Goal: Information Seeking & Learning: Learn about a topic

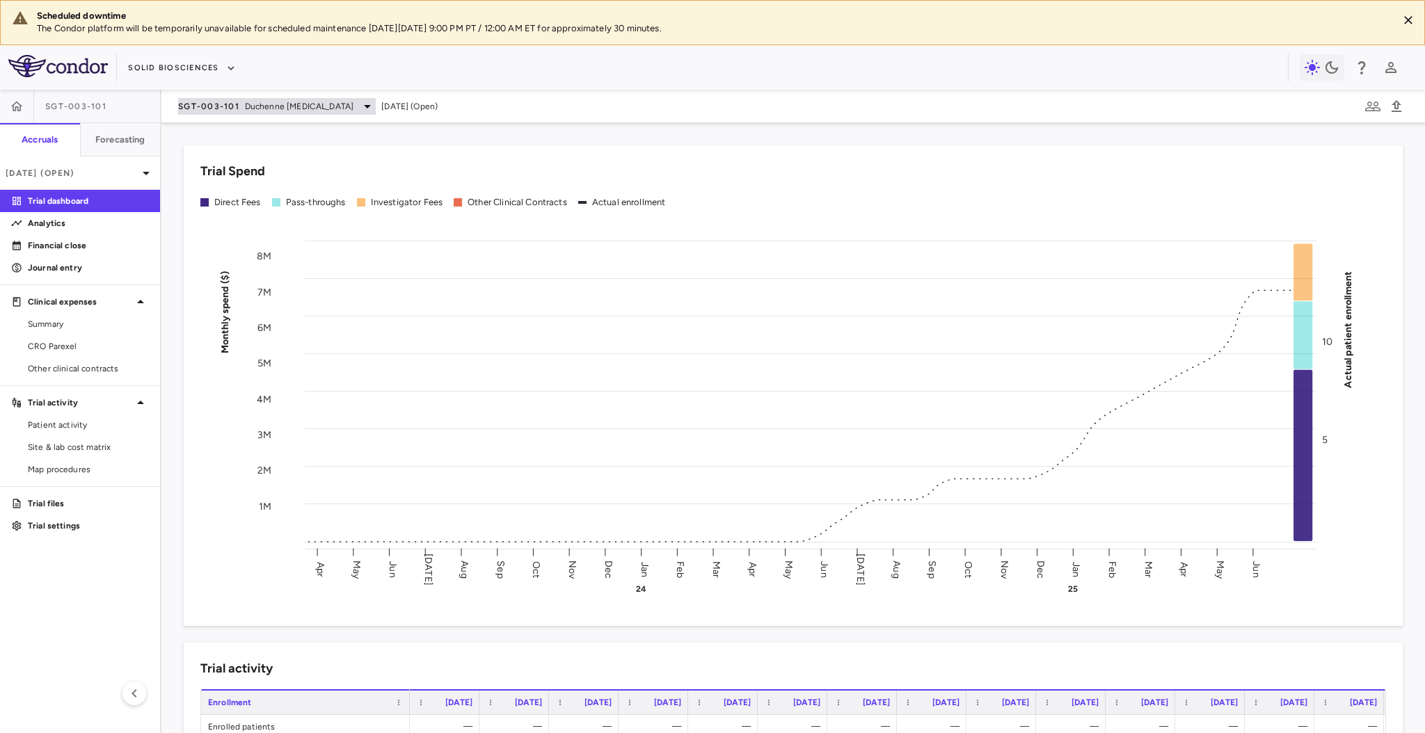
click at [250, 109] on span "Duchenne [MEDICAL_DATA]" at bounding box center [299, 106] width 109 height 13
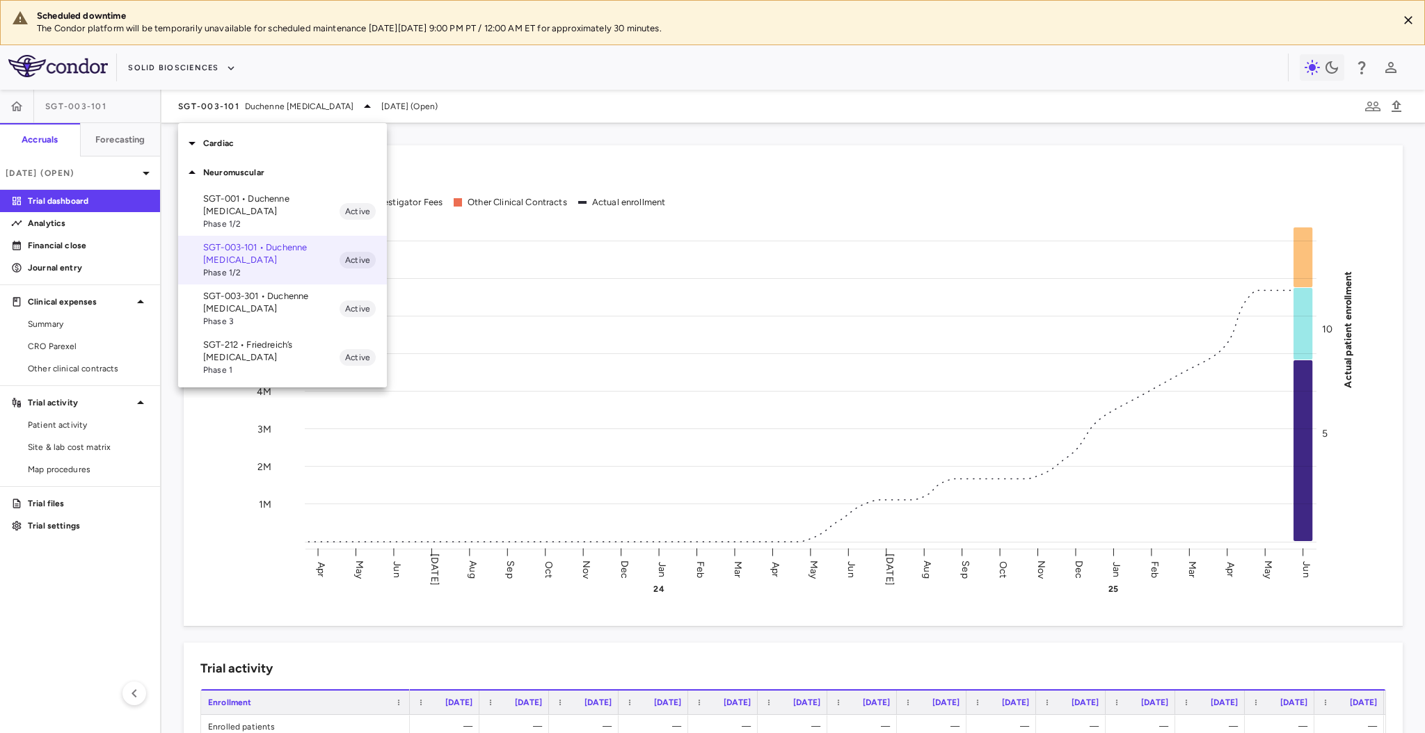
click at [268, 232] on div "SGT-001 • Duchenne [MEDICAL_DATA] Phase 1/2 Active" at bounding box center [282, 211] width 209 height 49
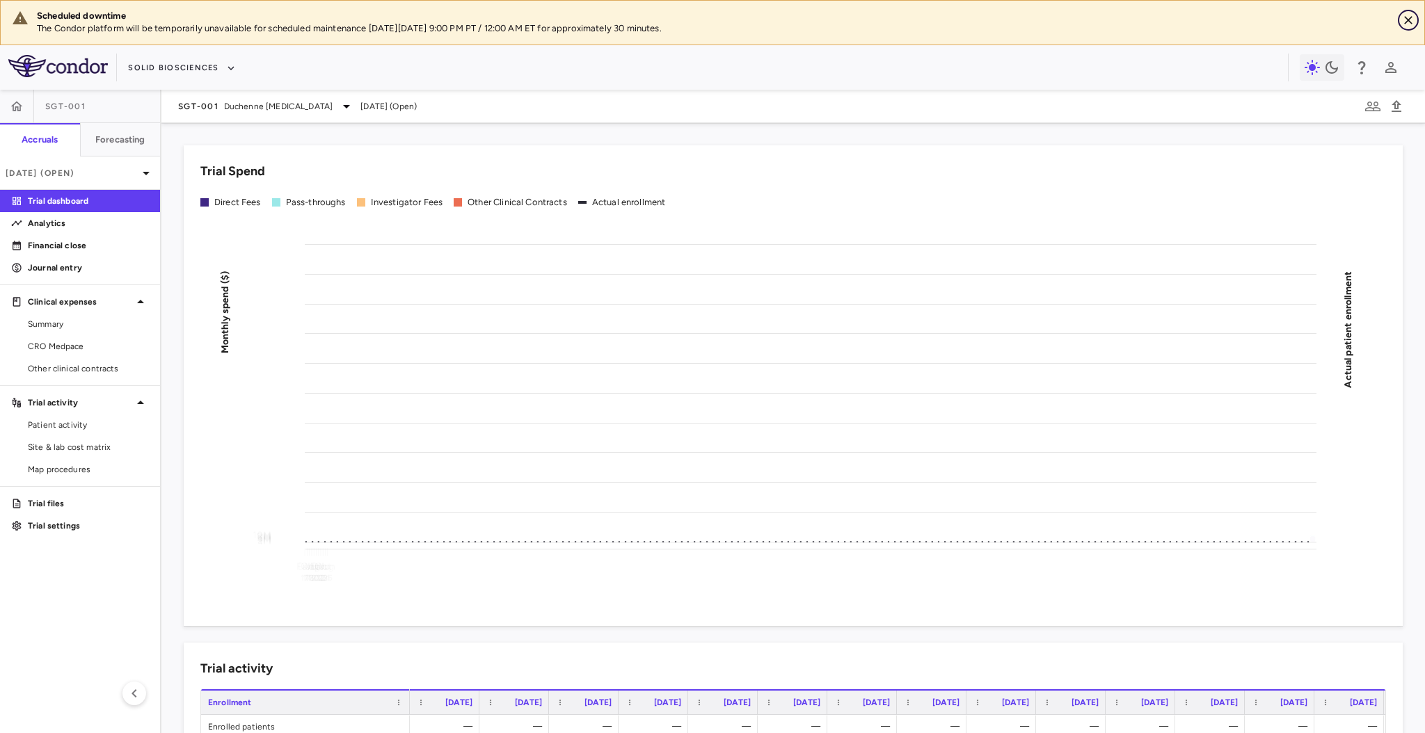
click at [1406, 16] on icon "Close" at bounding box center [1408, 20] width 14 height 14
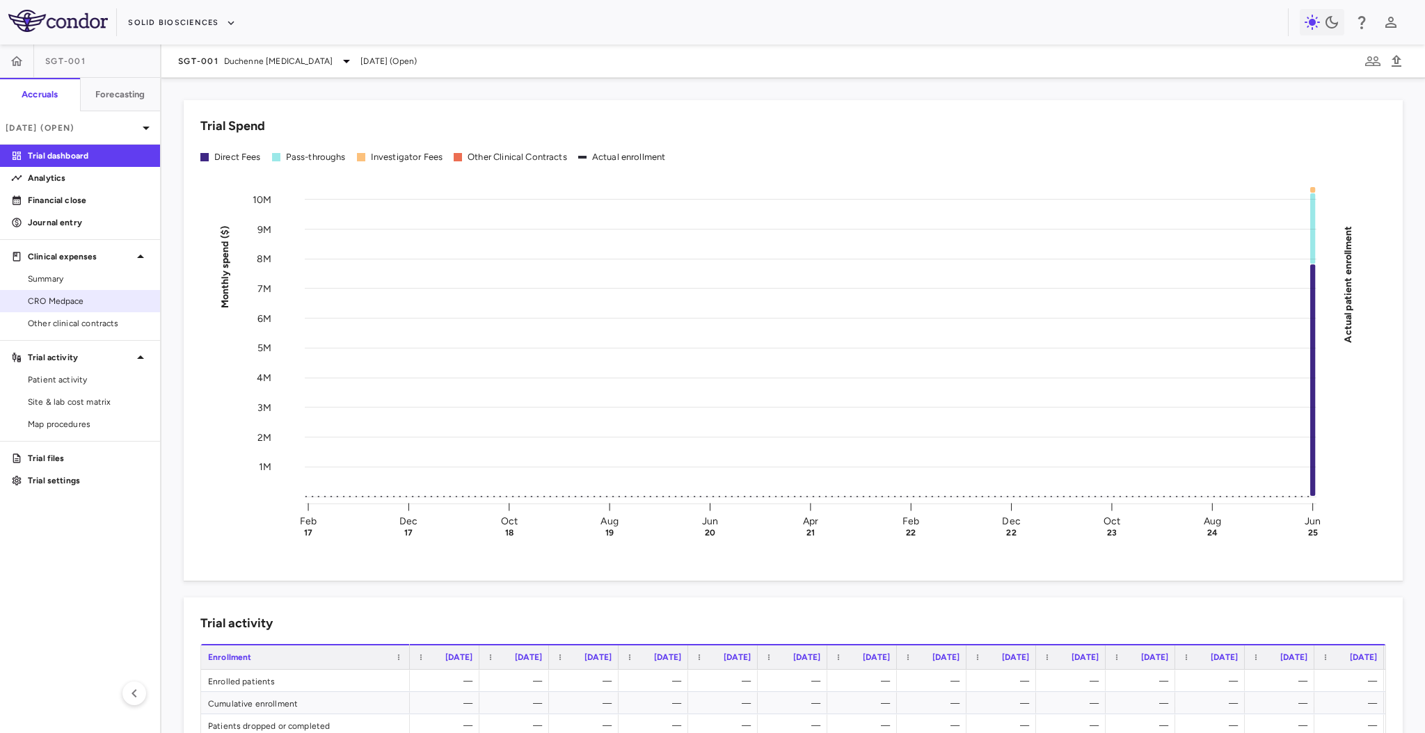
click at [100, 295] on span "CRO Medpace" at bounding box center [88, 301] width 121 height 13
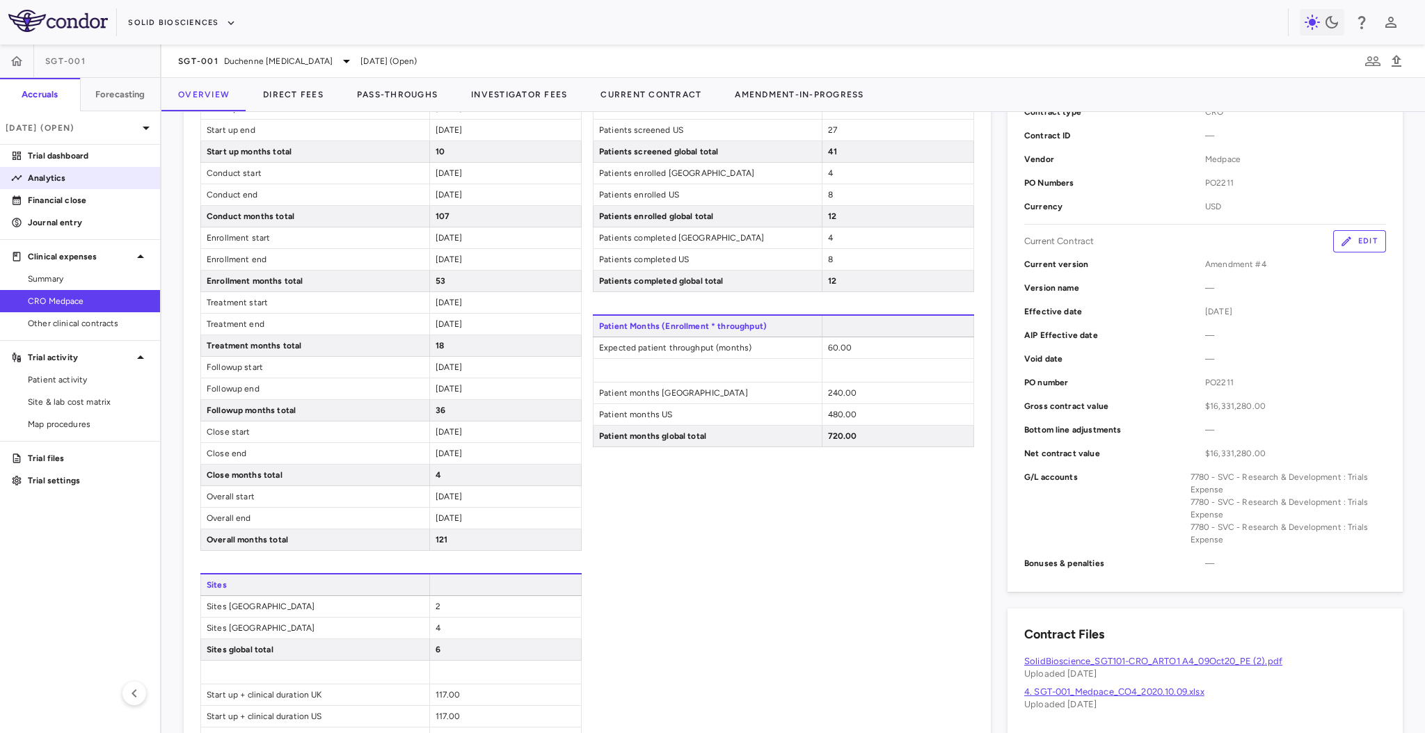
scroll to position [288, 0]
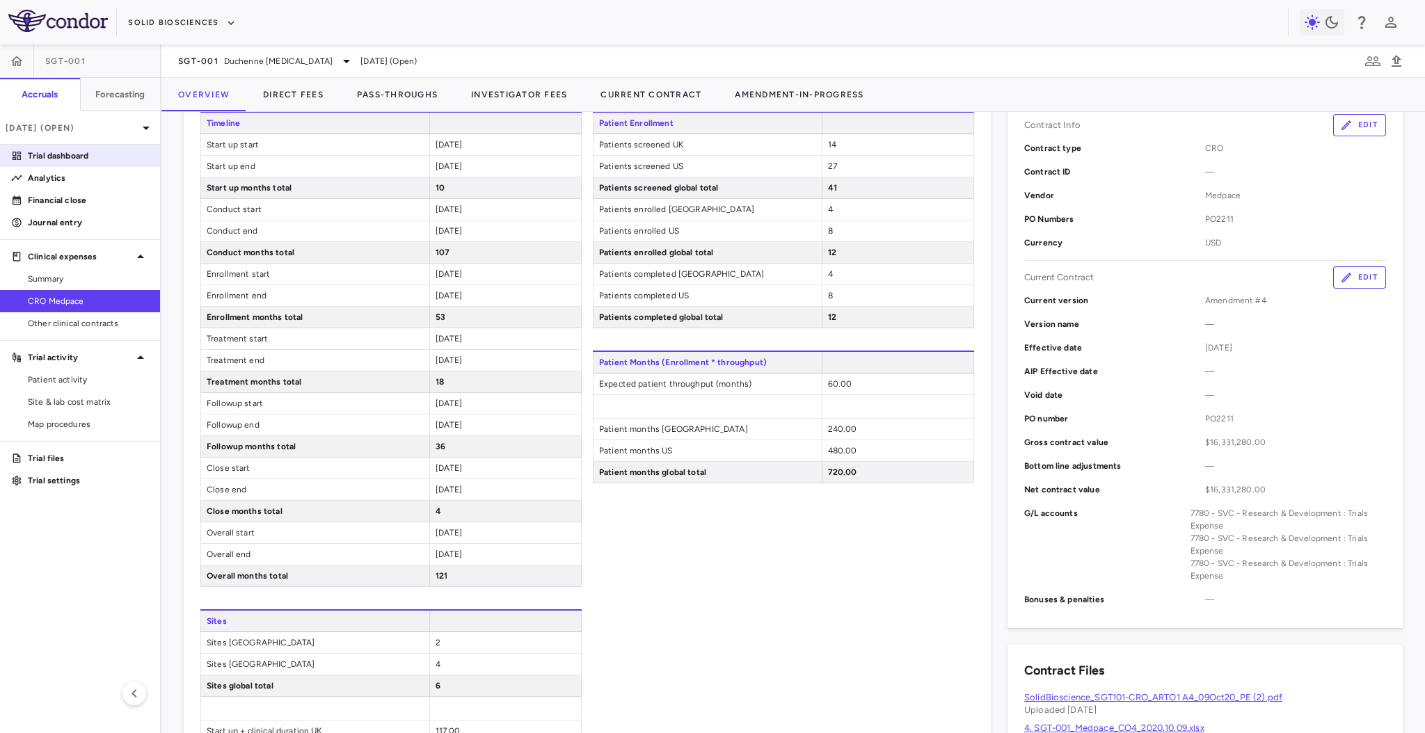
click at [71, 166] on link "Trial dashboard" at bounding box center [80, 155] width 160 height 21
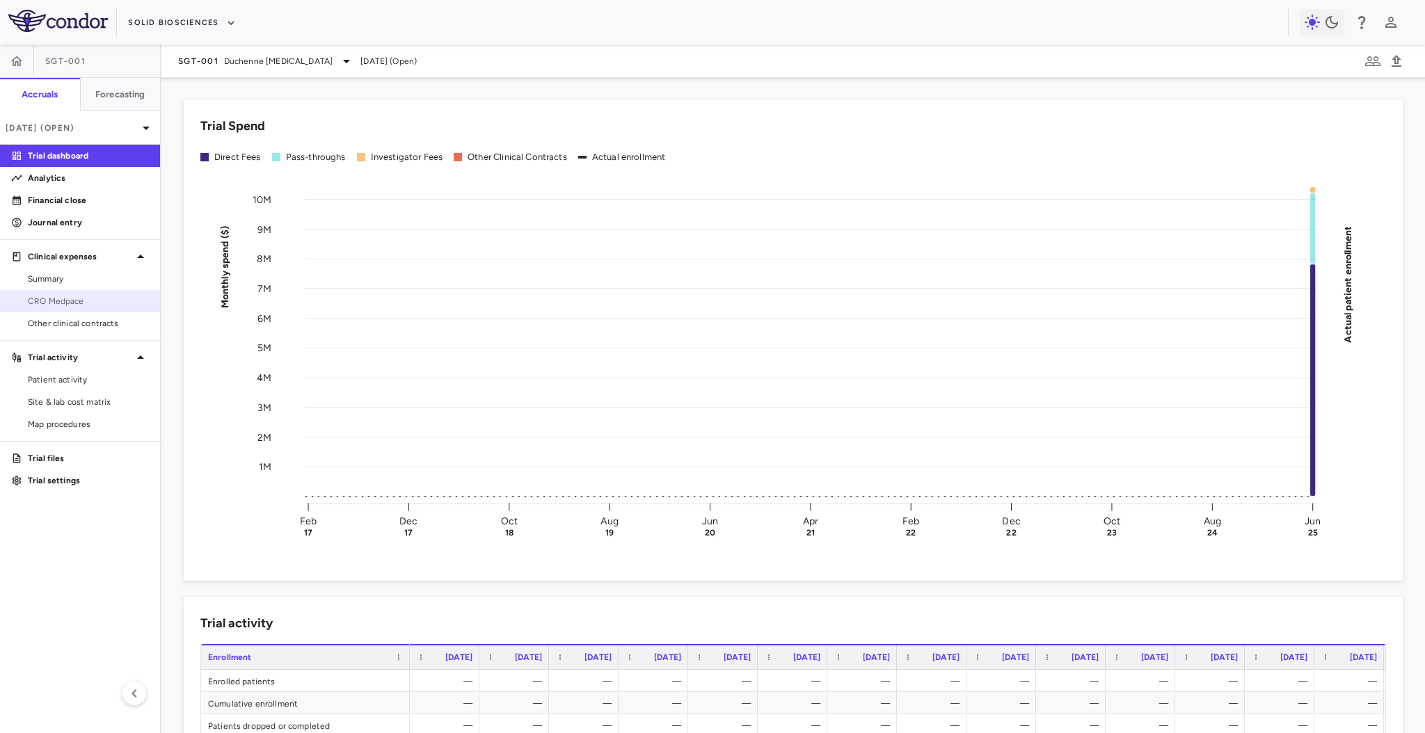
click at [78, 303] on span "CRO Medpace" at bounding box center [88, 301] width 121 height 13
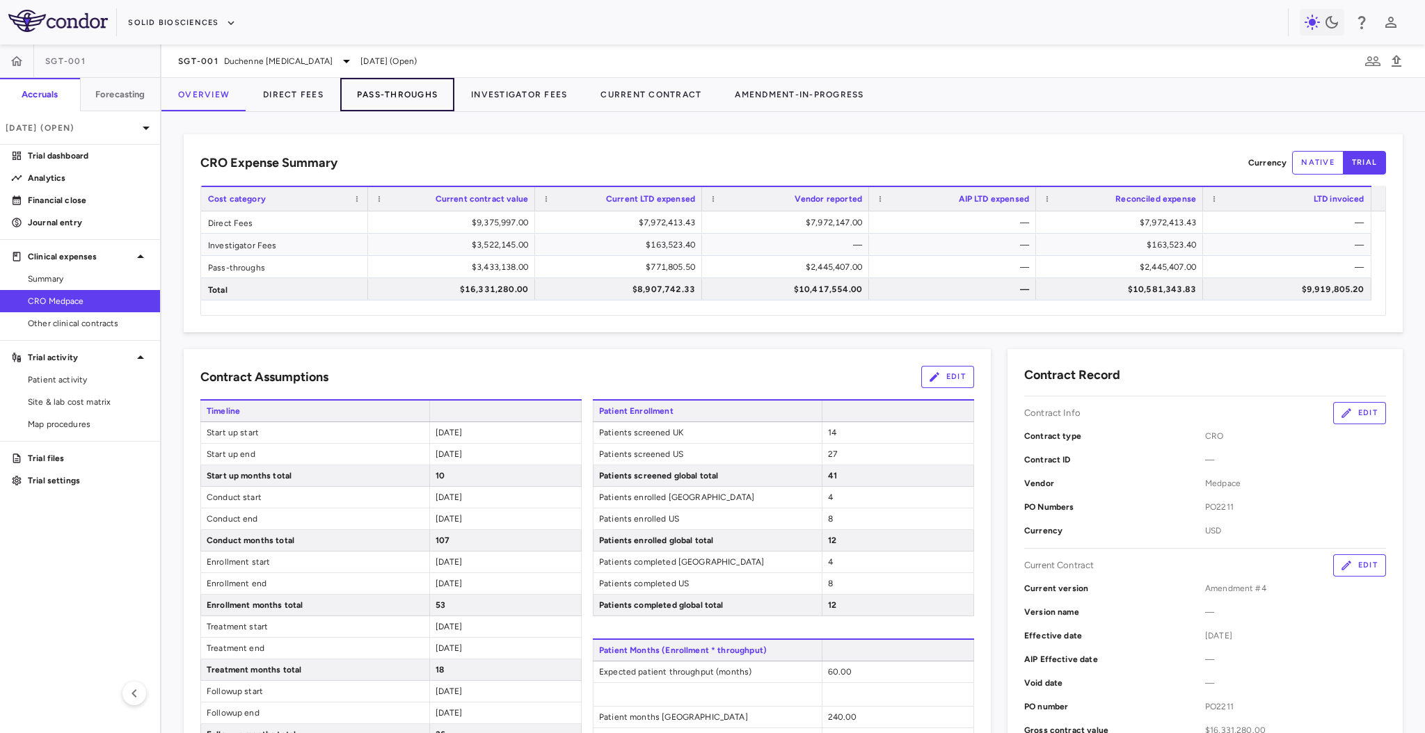
click at [383, 93] on button "Pass-Throughs" at bounding box center [397, 94] width 114 height 33
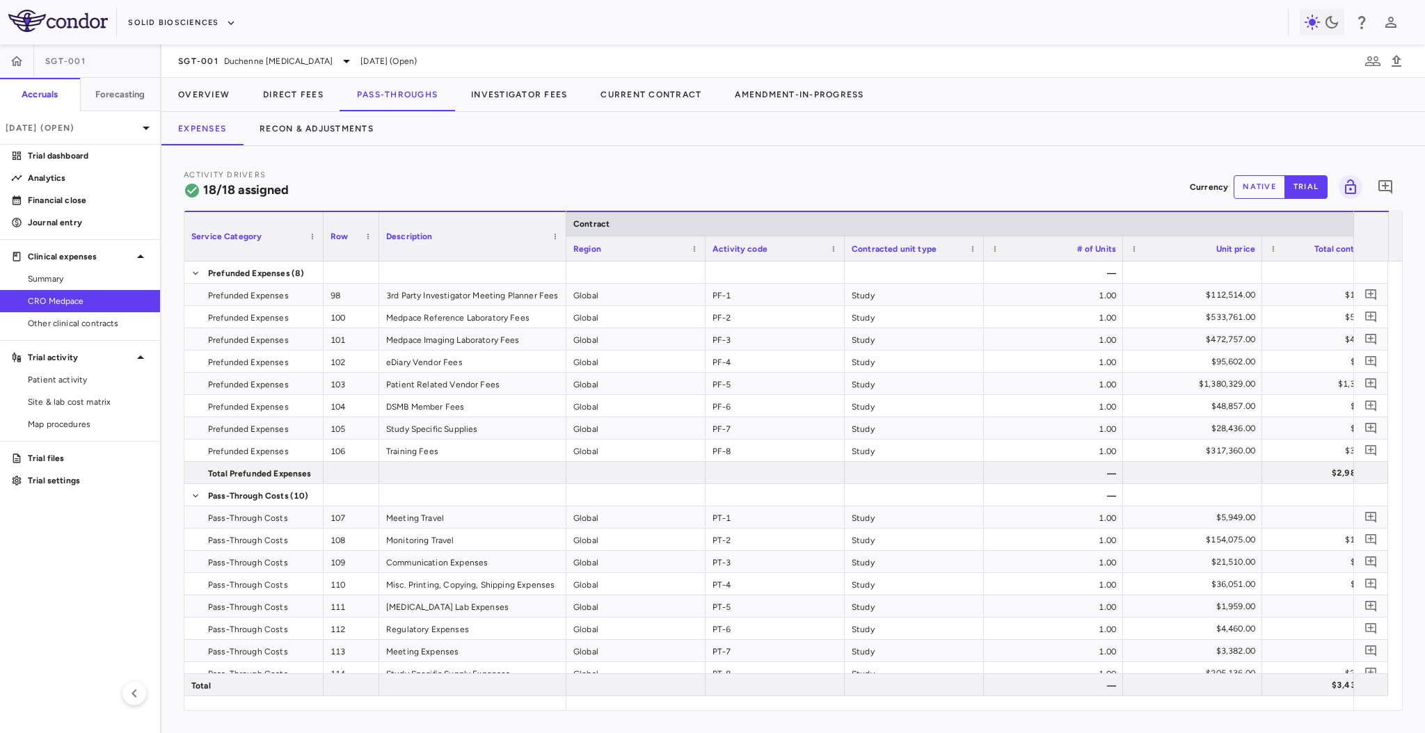
drag, startPoint x: 516, startPoint y: 246, endPoint x: 564, endPoint y: 243, distance: 48.1
click at [564, 243] on div at bounding box center [566, 236] width 6 height 49
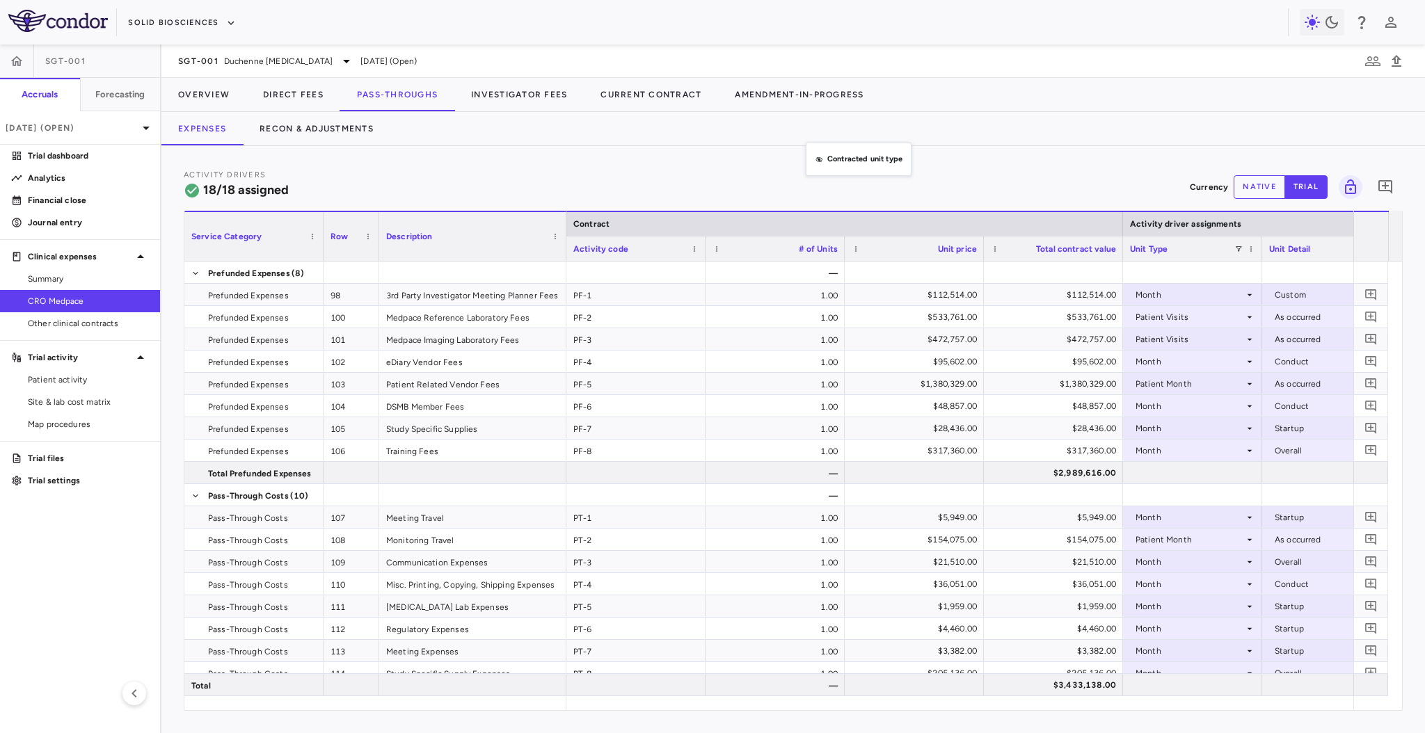
drag, startPoint x: 805, startPoint y: 252, endPoint x: 813, endPoint y: 149, distance: 103.3
click at [1085, 477] on div "$2,989,616.00" at bounding box center [1056, 473] width 120 height 22
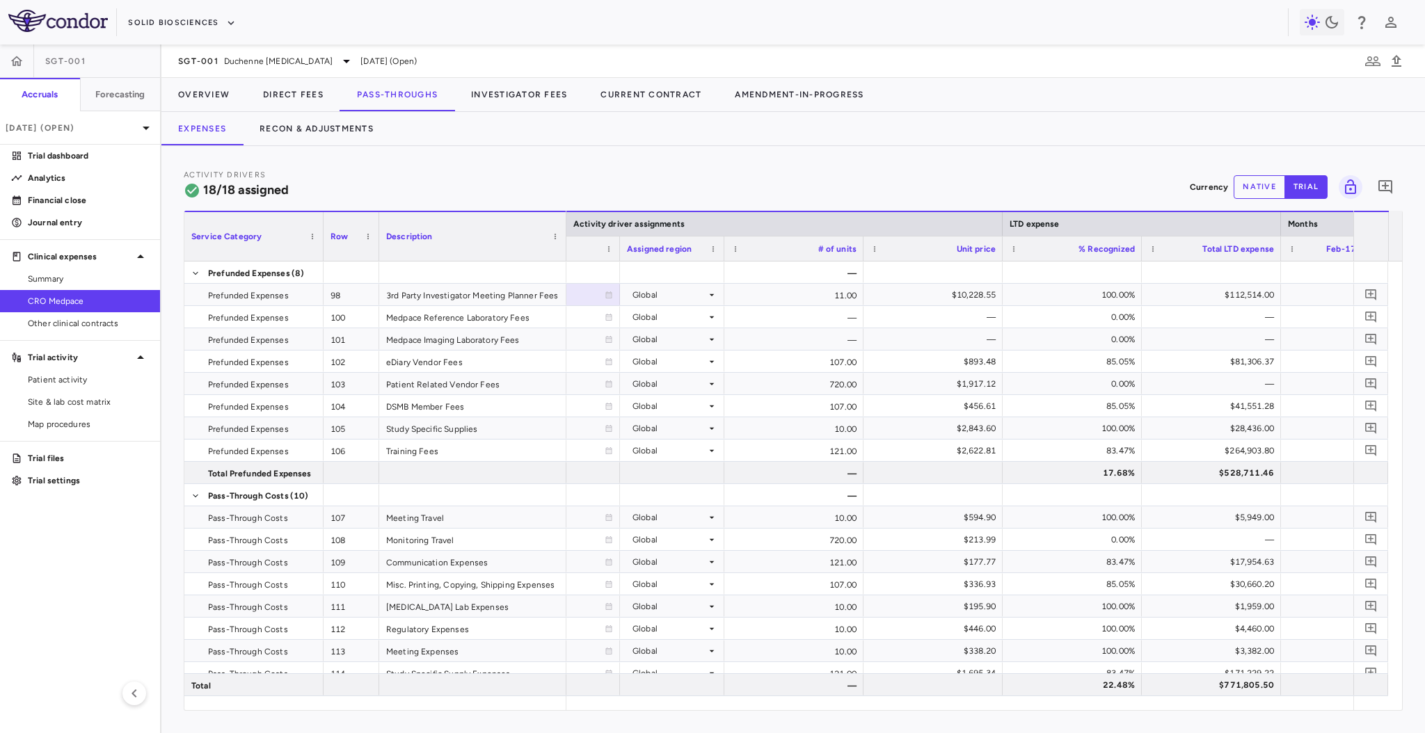
scroll to position [0, 1104]
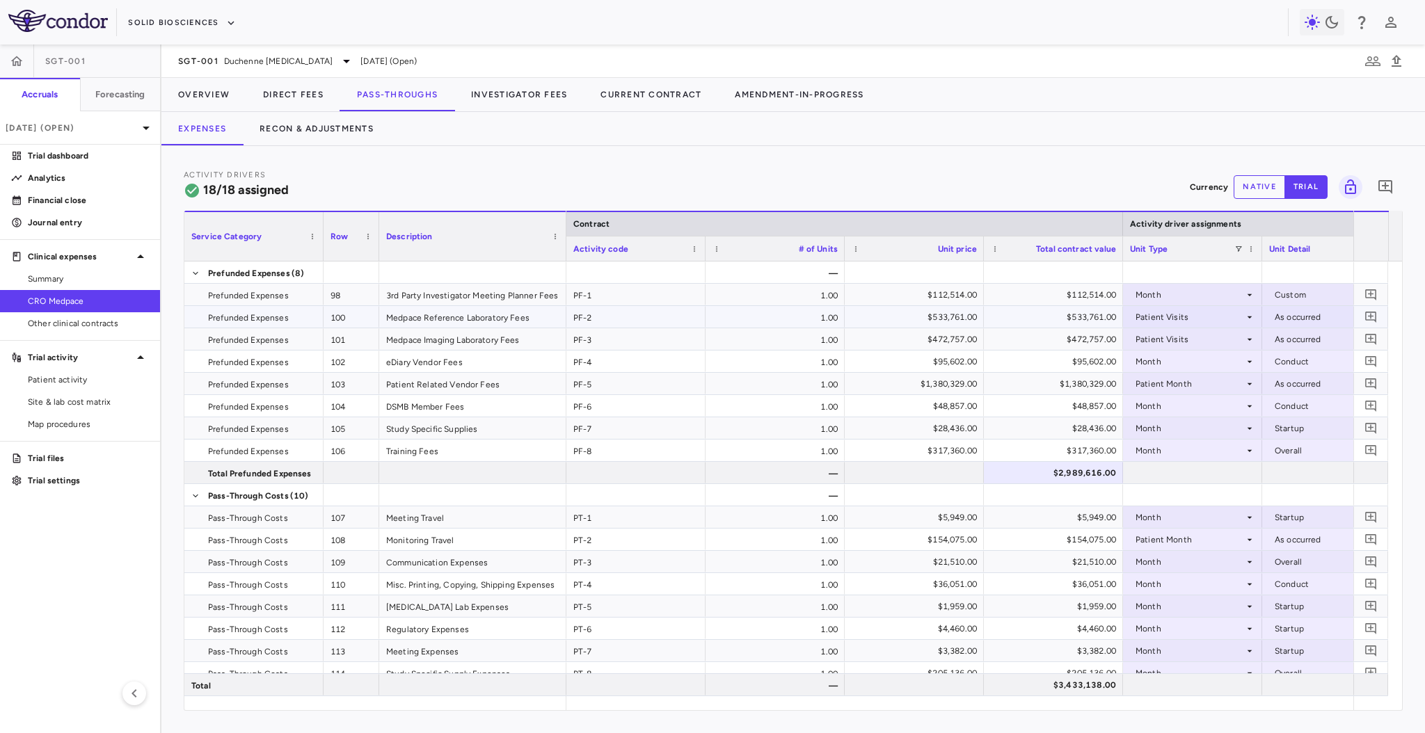
click at [1092, 312] on div "$533,761.00" at bounding box center [1056, 317] width 120 height 22
click at [1096, 383] on div "$1,380,329.00" at bounding box center [1056, 384] width 120 height 22
click at [178, 97] on button "Overview" at bounding box center [203, 94] width 85 height 33
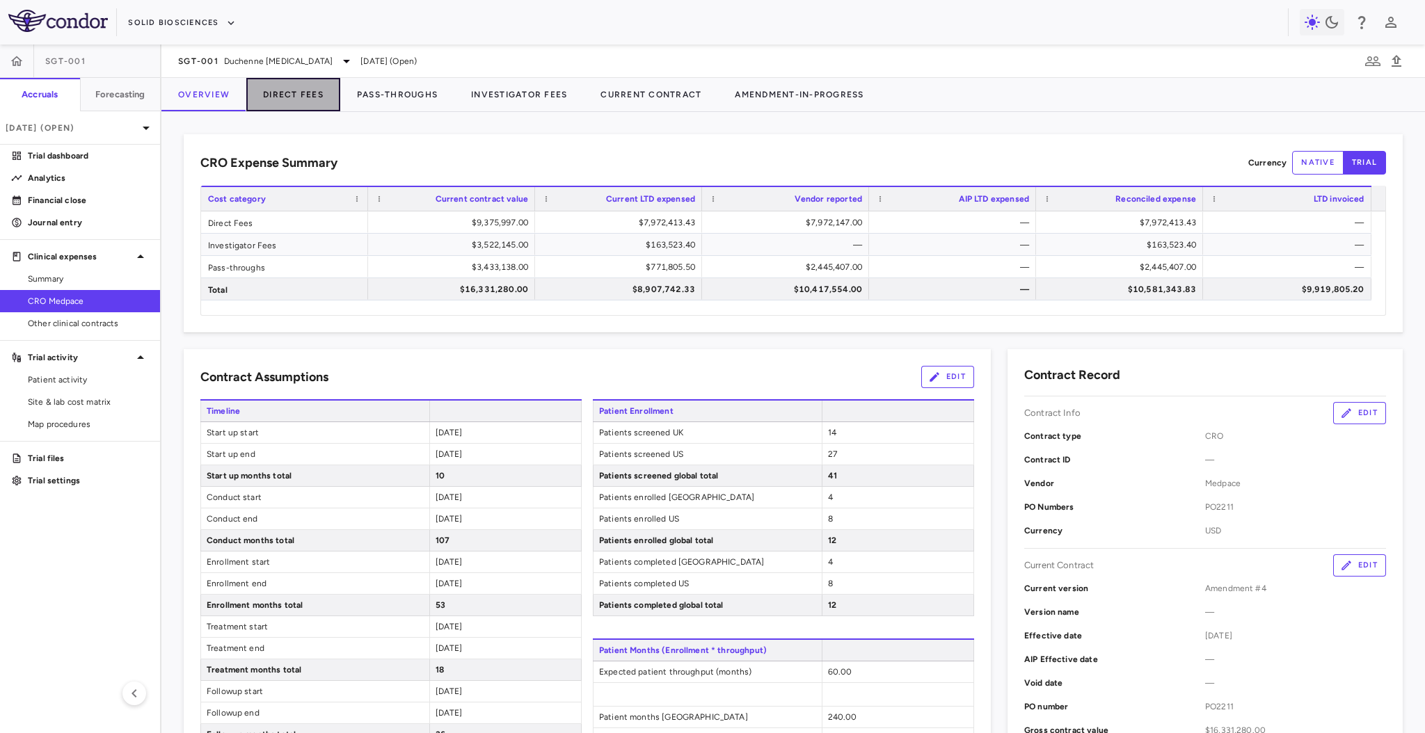
click at [280, 85] on button "Direct Fees" at bounding box center [293, 94] width 94 height 33
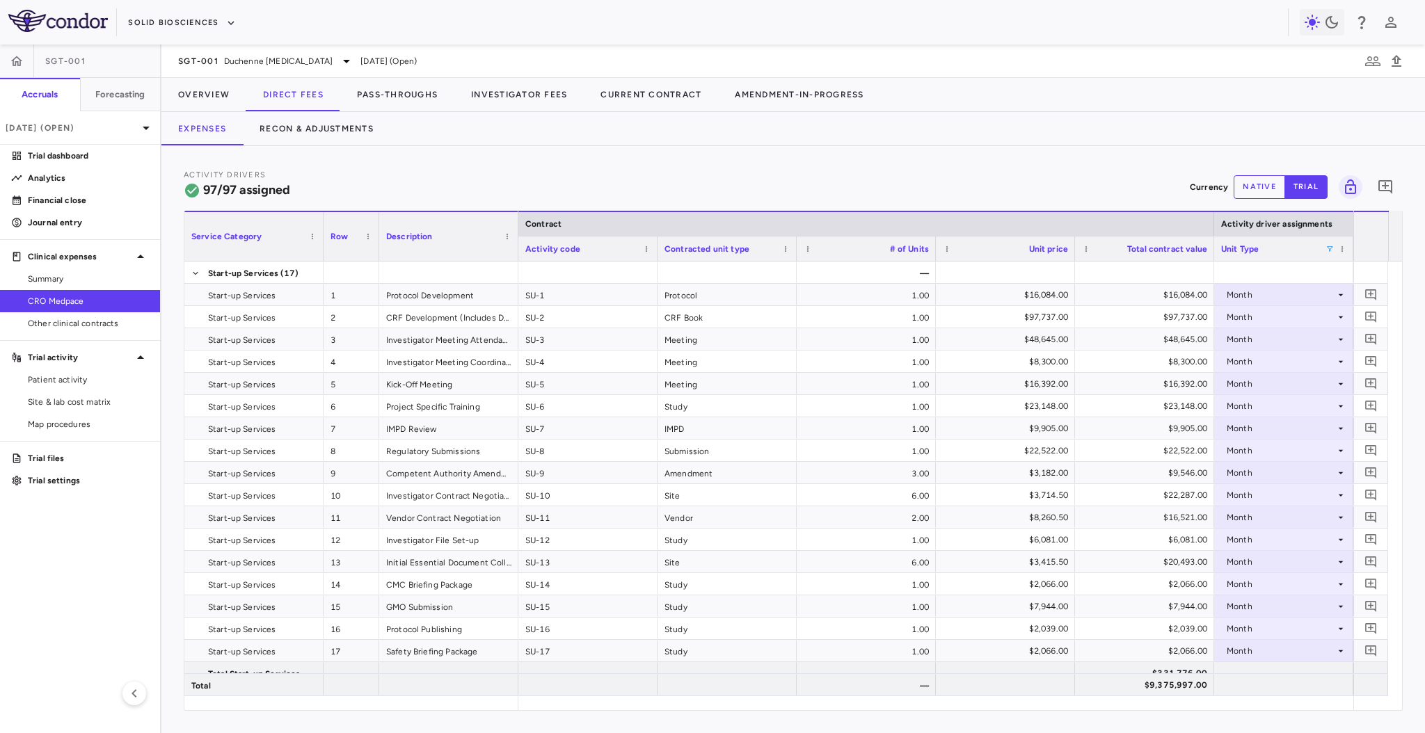
click at [1328, 246] on span at bounding box center [1330, 249] width 8 height 8
click at [1286, 296] on div "(Select All)" at bounding box center [1339, 301] width 114 height 10
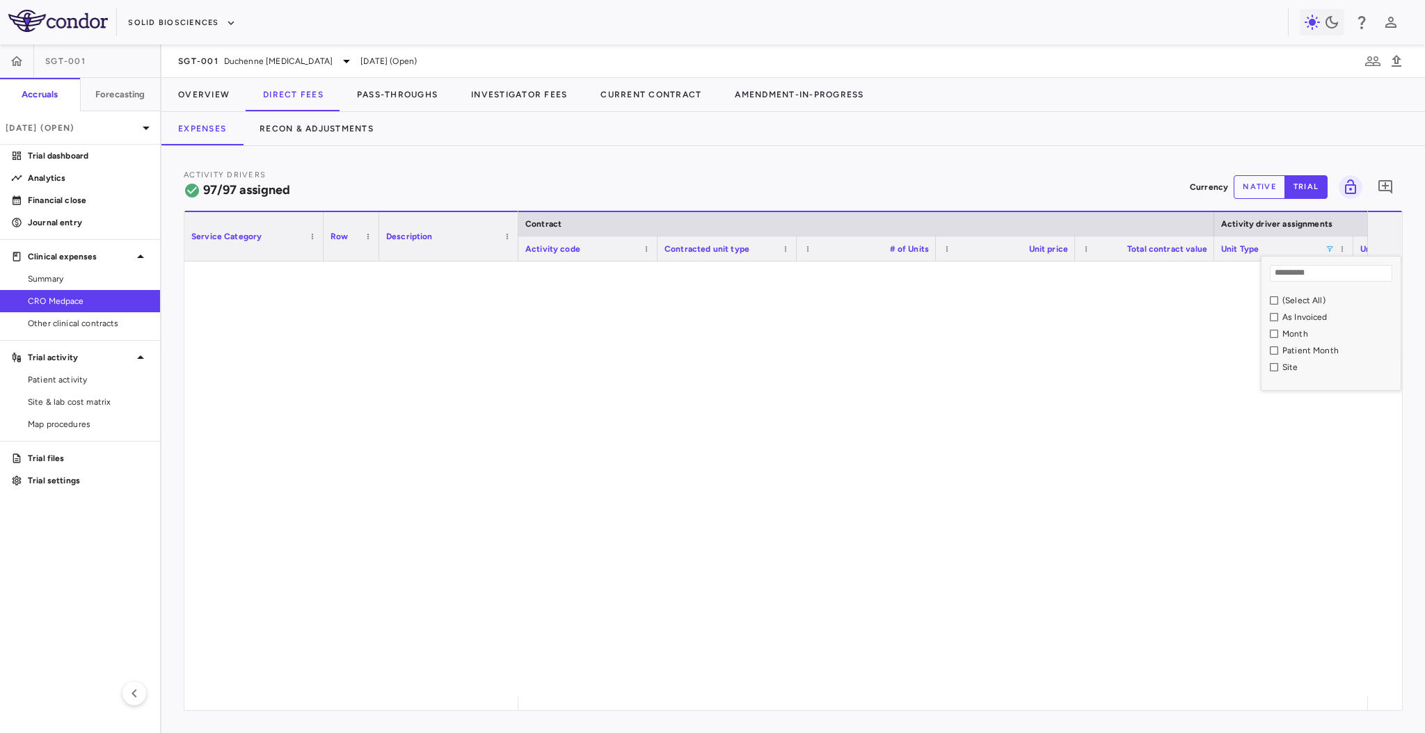
click at [1289, 353] on div "Patient Month" at bounding box center [1339, 351] width 114 height 10
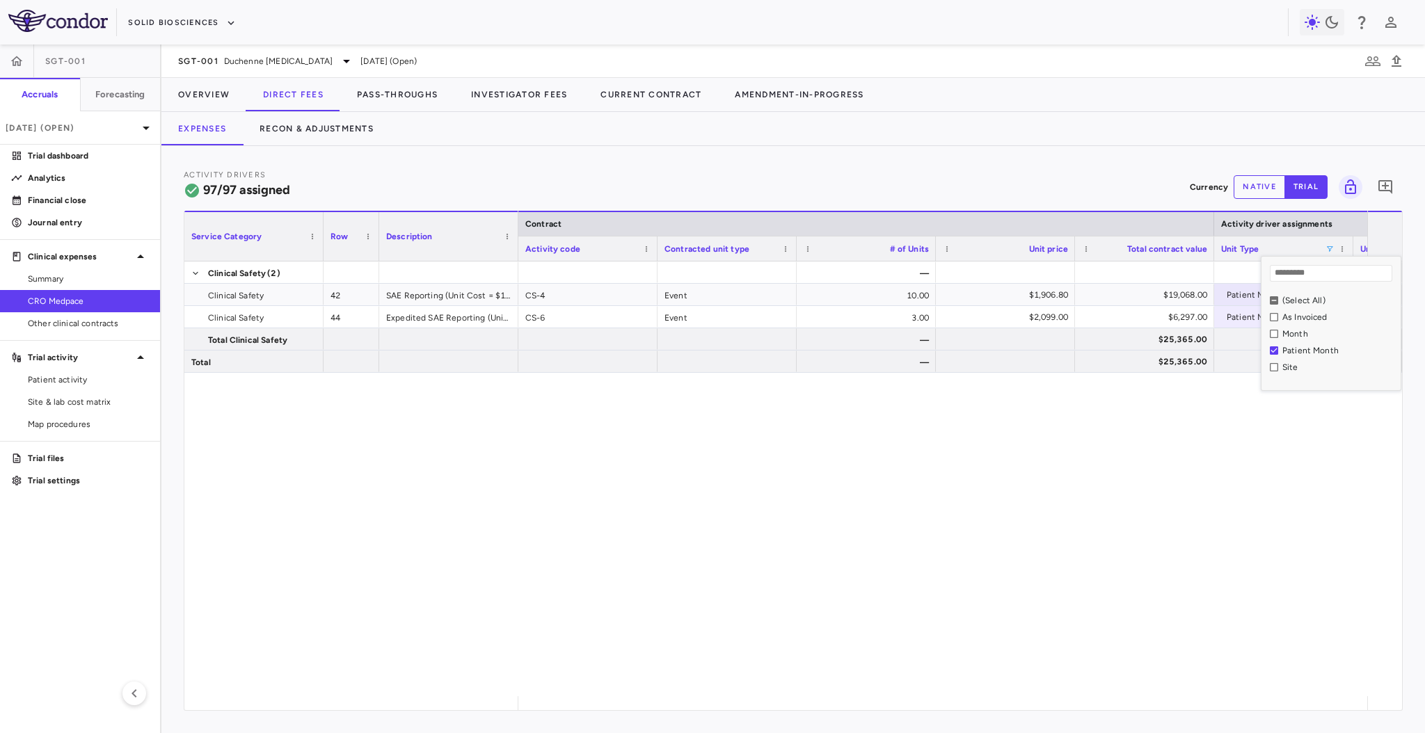
click at [1130, 145] on div "Expenses Recon & Adjustments" at bounding box center [793, 128] width 1264 height 33
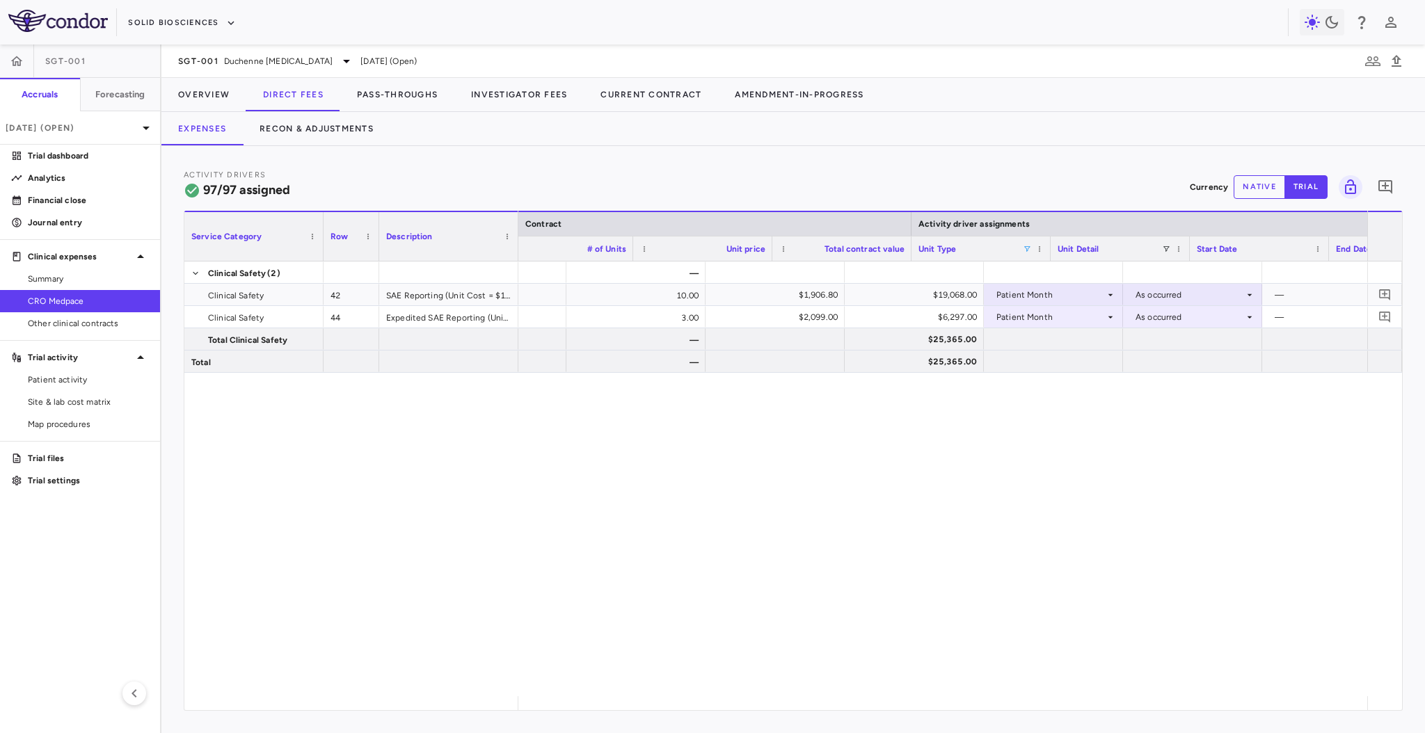
scroll to position [0, 315]
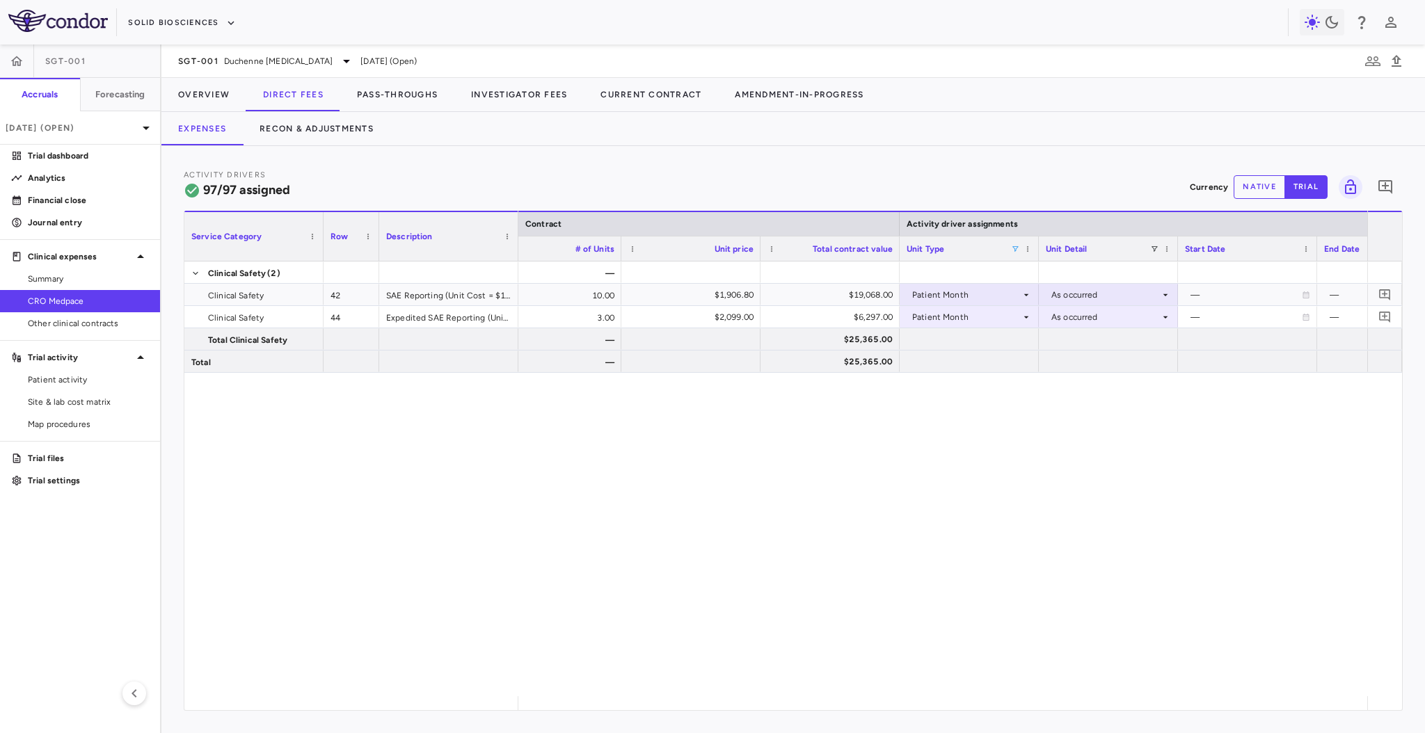
click at [1018, 250] on span at bounding box center [1015, 249] width 8 height 8
click at [1019, 355] on div "Patient Month" at bounding box center [1082, 350] width 131 height 17
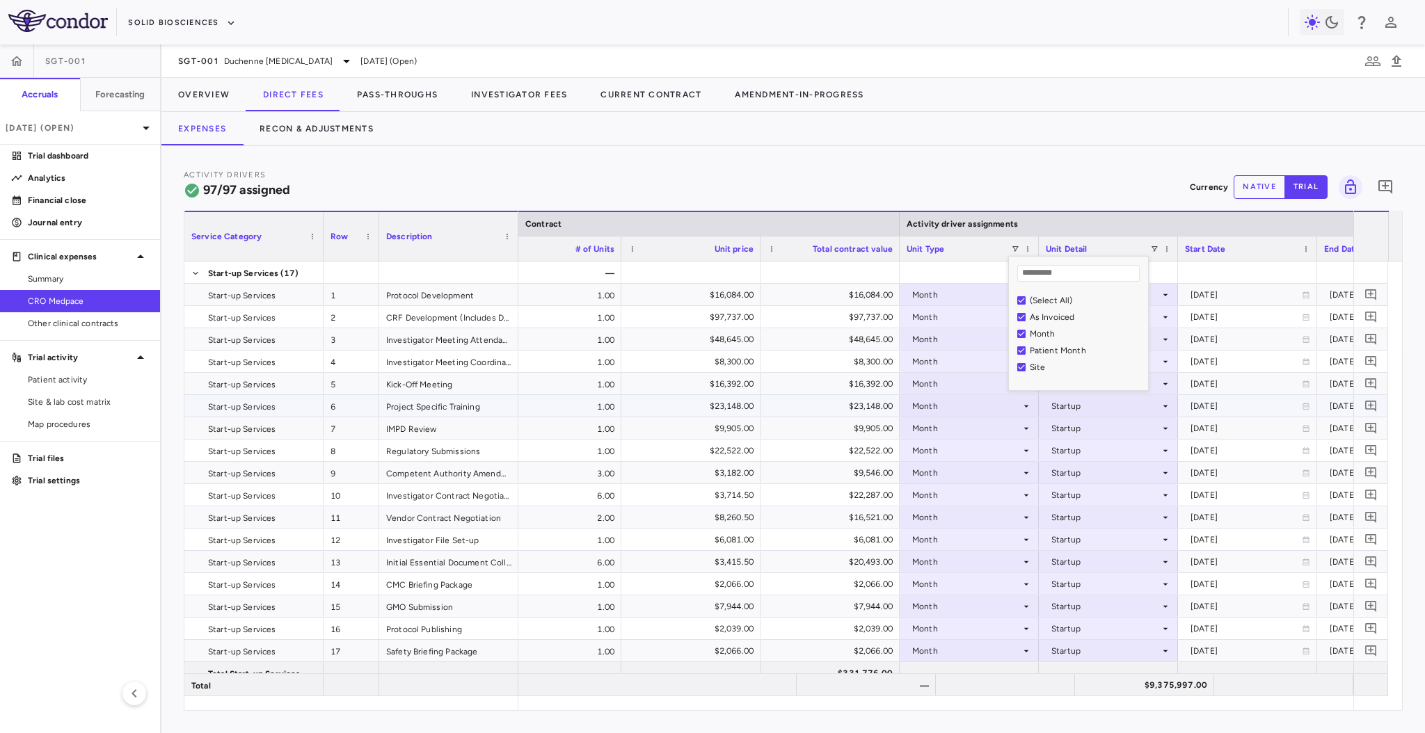
click at [607, 428] on div "1.00" at bounding box center [551, 428] width 139 height 22
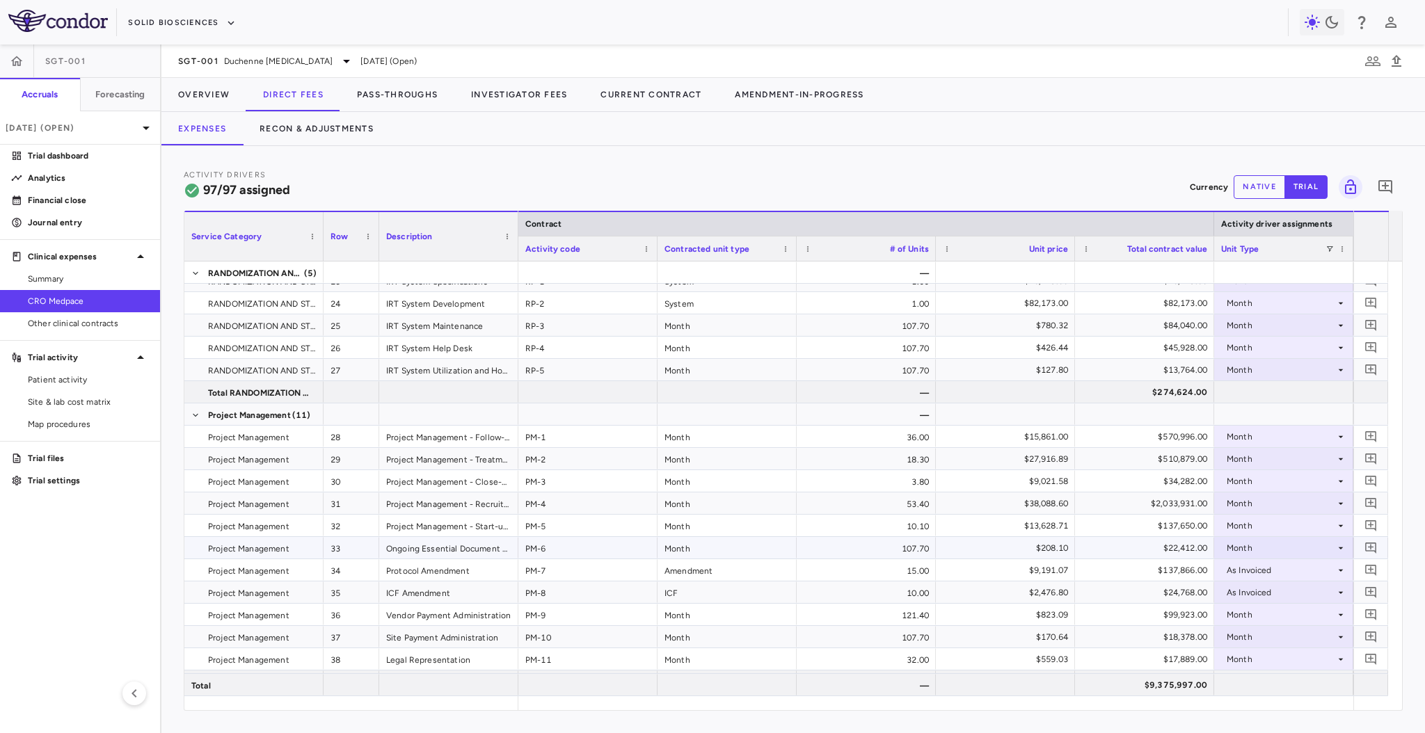
scroll to position [649, 0]
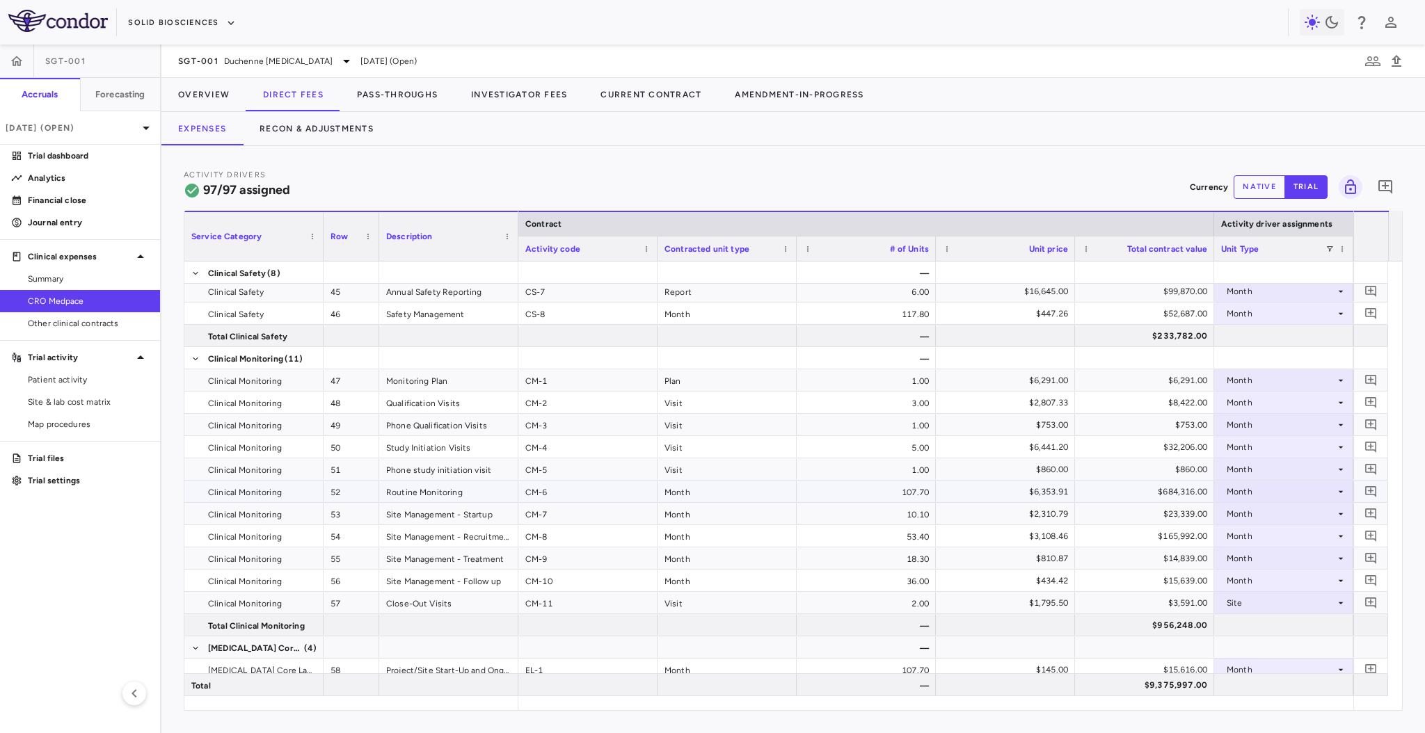
click at [486, 489] on div "Routine Monitoring" at bounding box center [448, 492] width 139 height 22
drag, startPoint x: 469, startPoint y: 488, endPoint x: 472, endPoint y: 456, distance: 32.2
click at [472, 456] on div "Start-up Services 7 IMPD Review Project Management 36 Vendor Payment Administra…" at bounding box center [351, 459] width 334 height 2806
click at [475, 450] on div "Study Initiation Visits" at bounding box center [448, 447] width 139 height 22
click at [468, 486] on div "Start-up Services 7 IMPD Review Project Management 36 Vendor Payment Administra…" at bounding box center [351, 459] width 334 height 2806
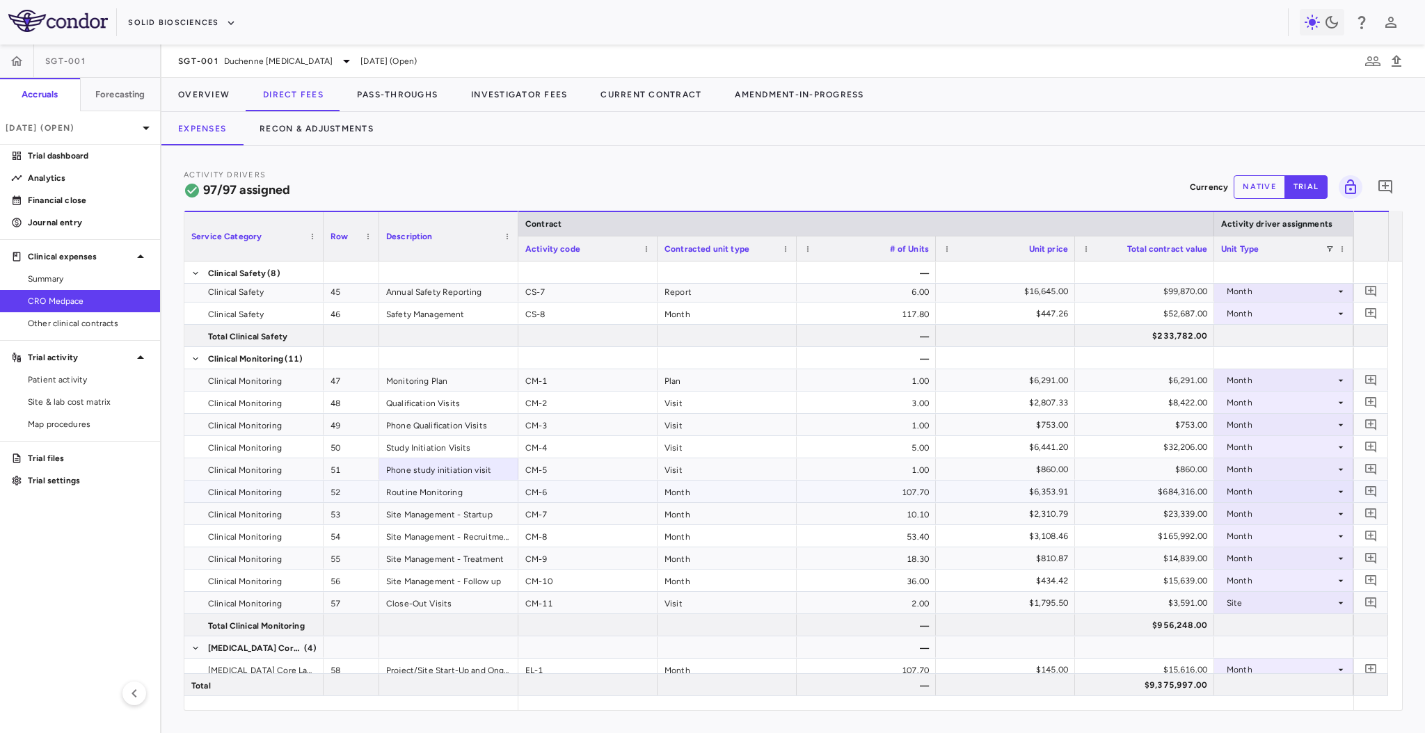
click at [469, 498] on div "Routine Monitoring" at bounding box center [448, 492] width 139 height 22
click at [520, 253] on div at bounding box center [523, 236] width 6 height 49
drag, startPoint x: 722, startPoint y: 488, endPoint x: 828, endPoint y: 497, distance: 106.2
click at [722, 488] on div "Month" at bounding box center [729, 492] width 139 height 22
click at [864, 494] on div "107.70" at bounding box center [869, 492] width 139 height 22
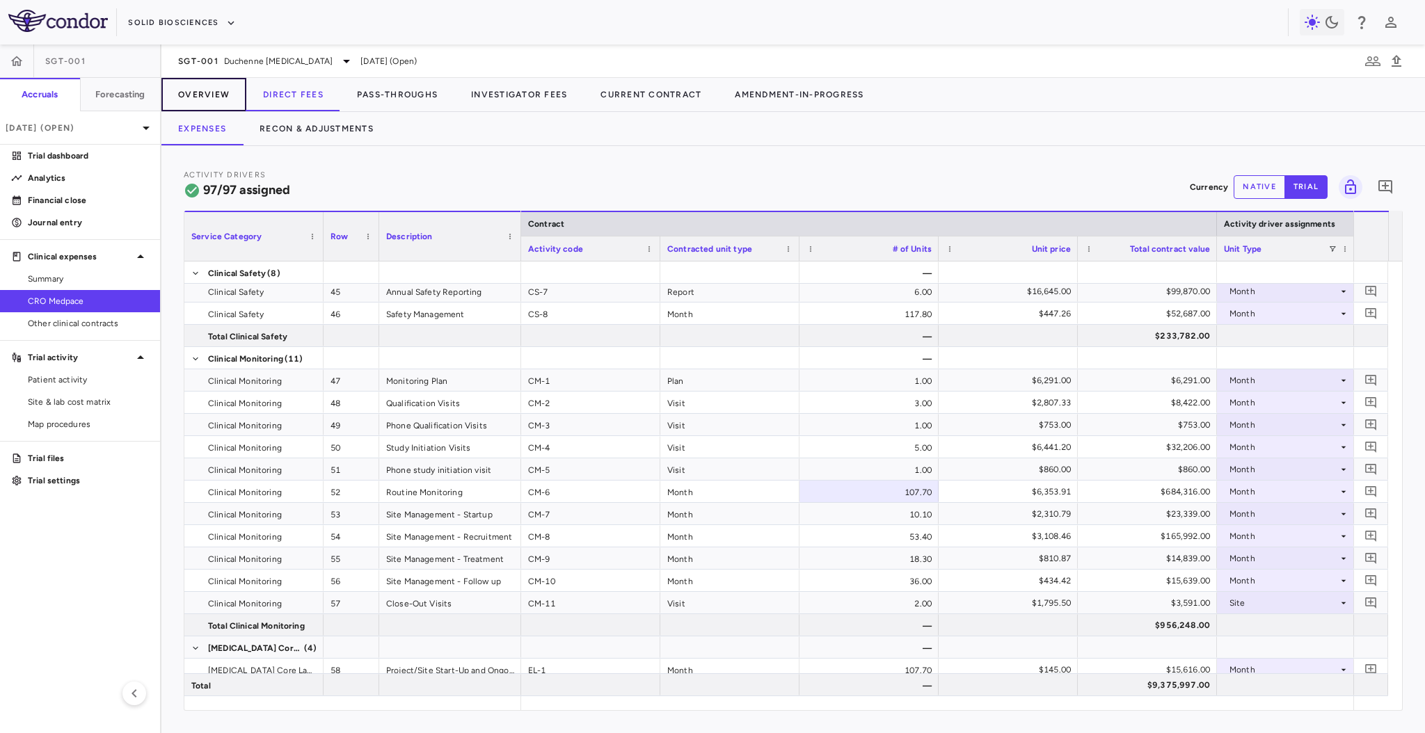
click at [186, 104] on button "Overview" at bounding box center [203, 94] width 85 height 33
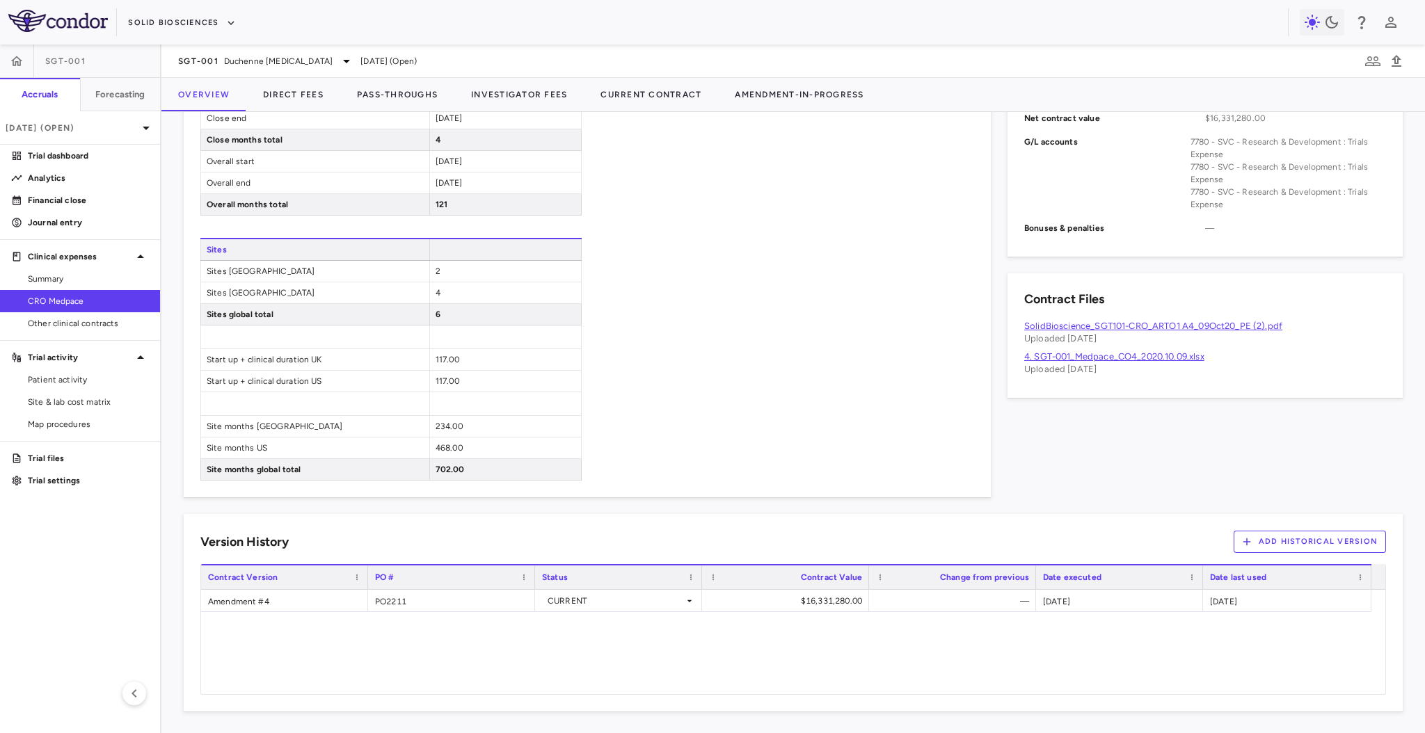
click at [1156, 326] on link "SolidBioscience_SGT101-CRO_ARTO1 A4_09Oct20_PE (2).pdf" at bounding box center [1153, 326] width 258 height 10
